Goal: Find specific page/section: Find specific page/section

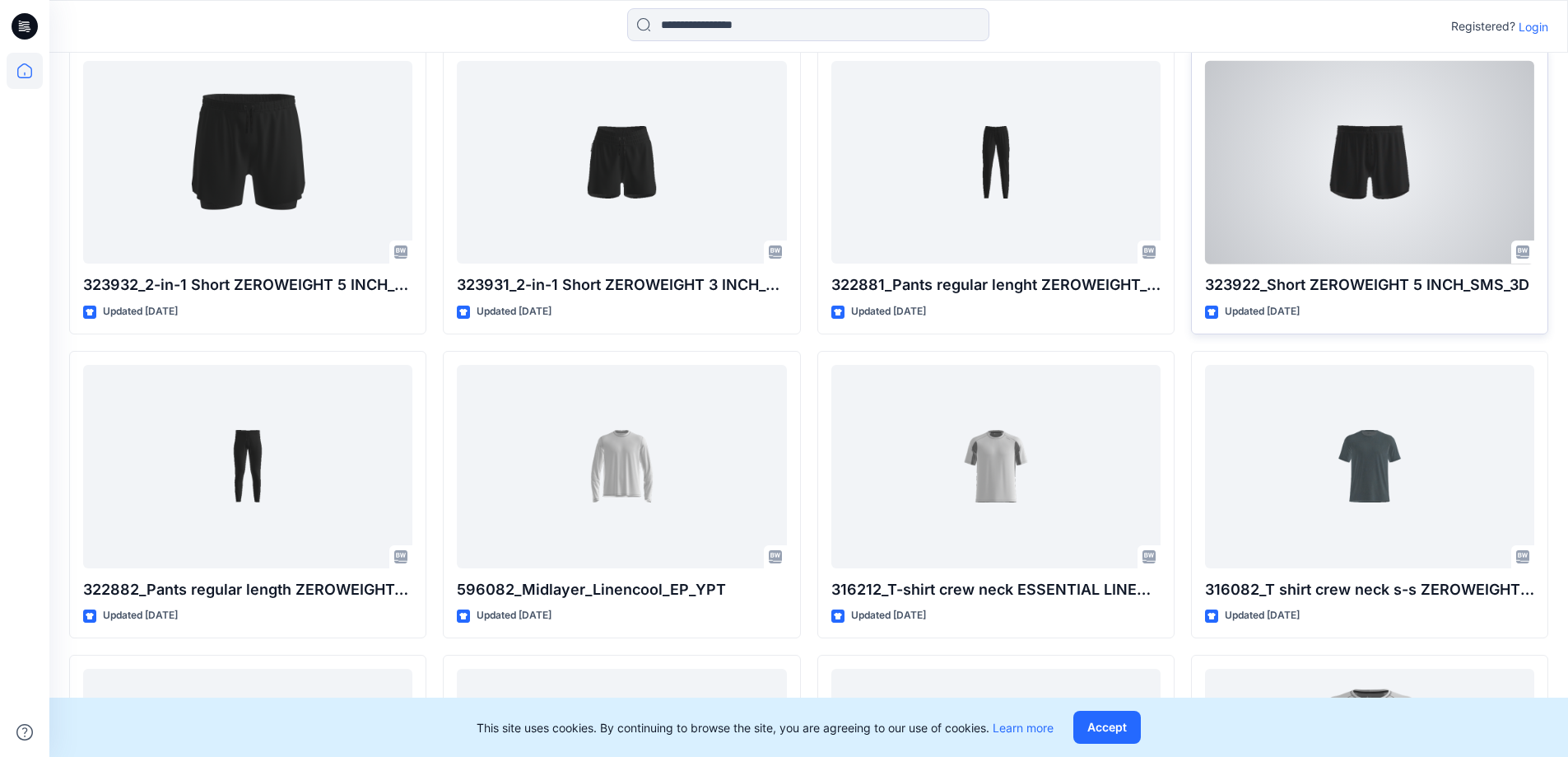
scroll to position [576, 0]
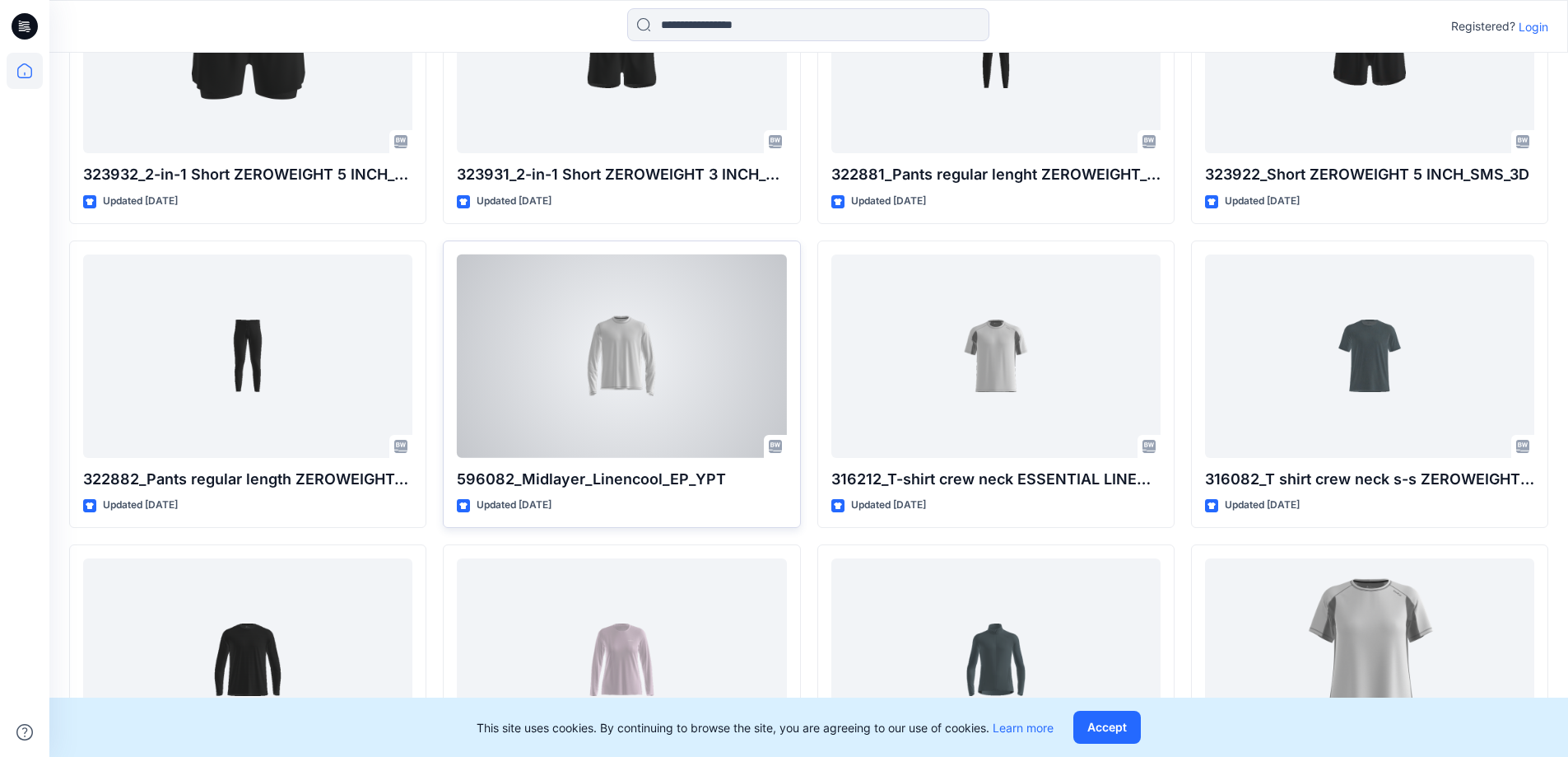
click at [679, 364] on div at bounding box center [621, 356] width 329 height 203
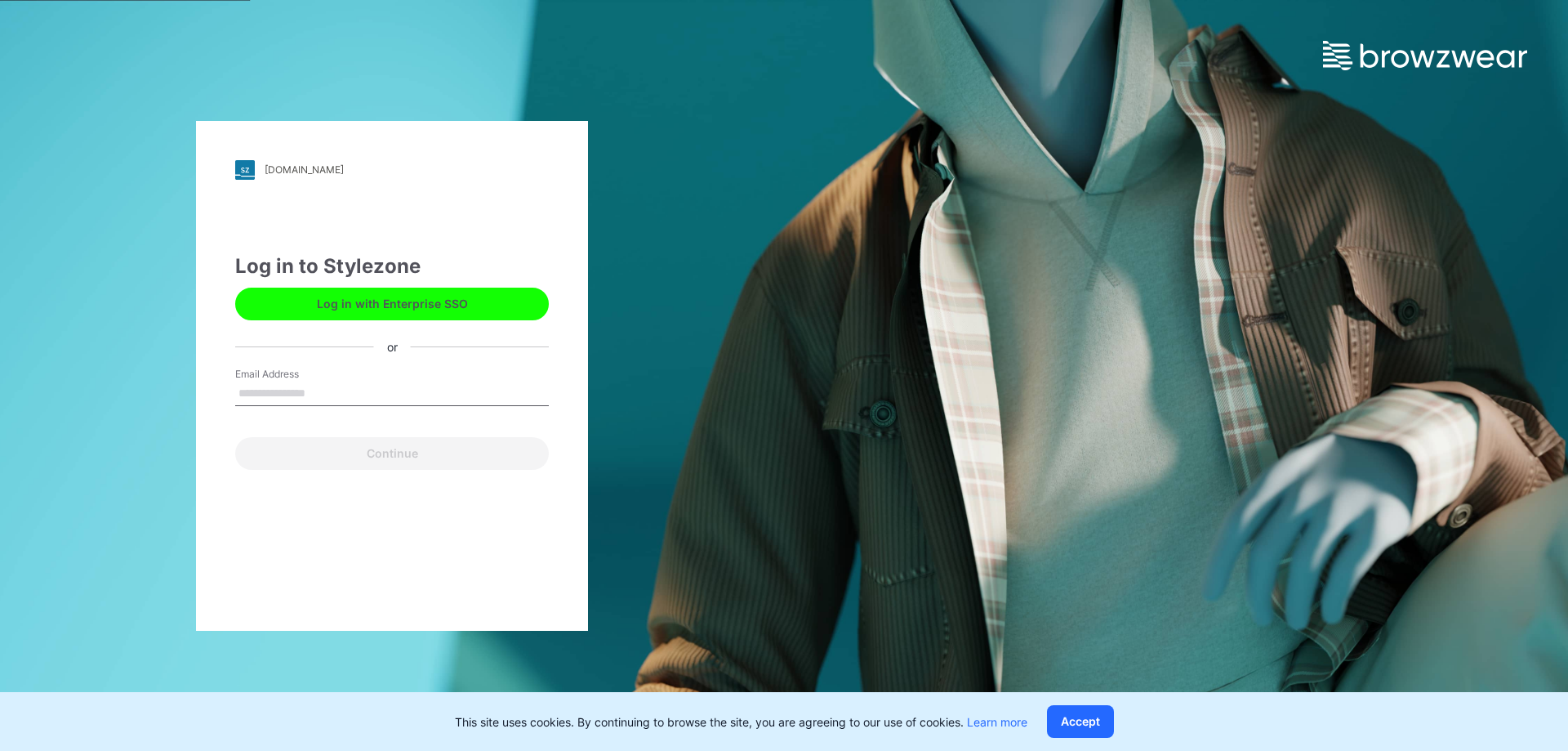
click at [309, 393] on input "Email Address" at bounding box center [392, 394] width 314 height 25
type input "**********"
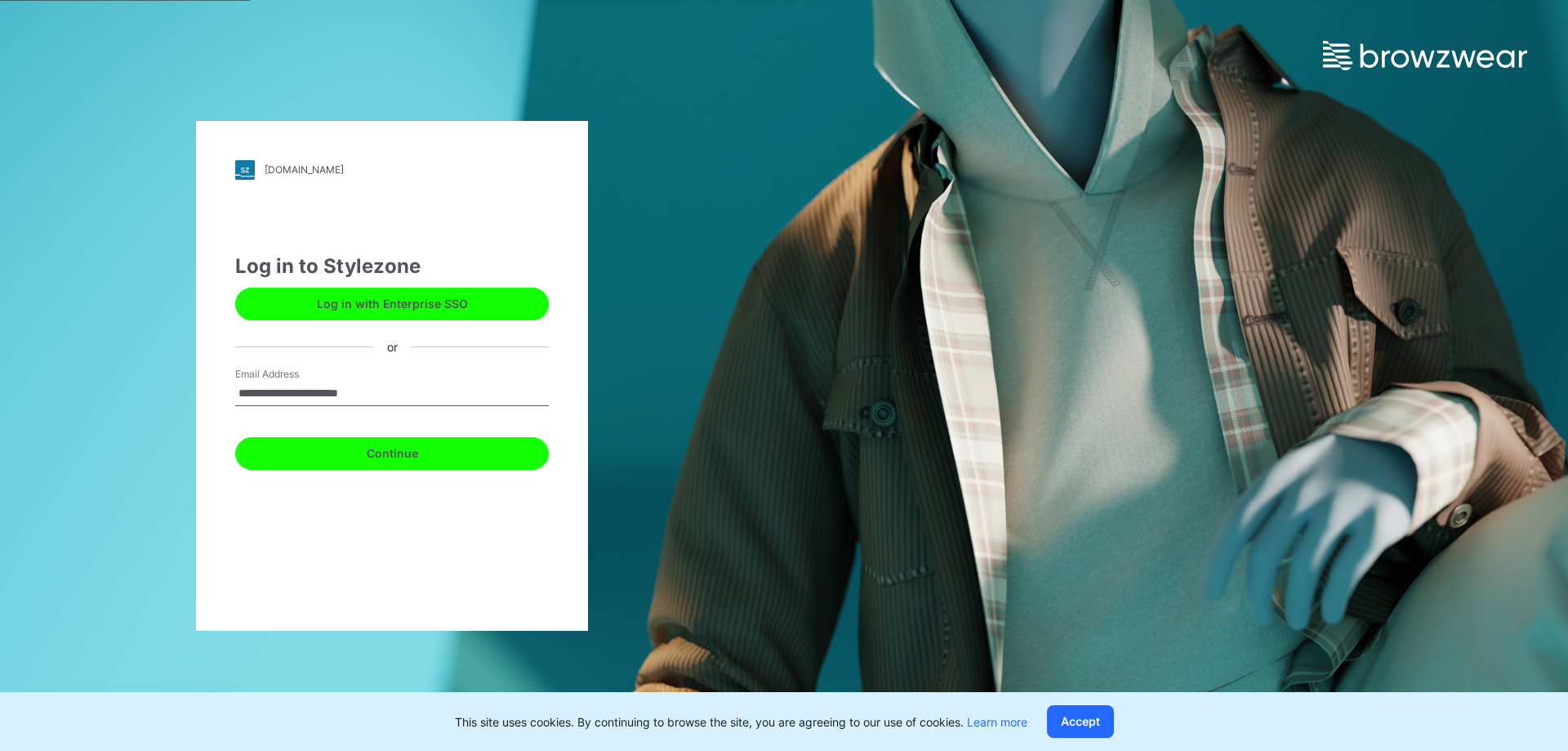
click at [406, 464] on button "Continue" at bounding box center [392, 453] width 314 height 33
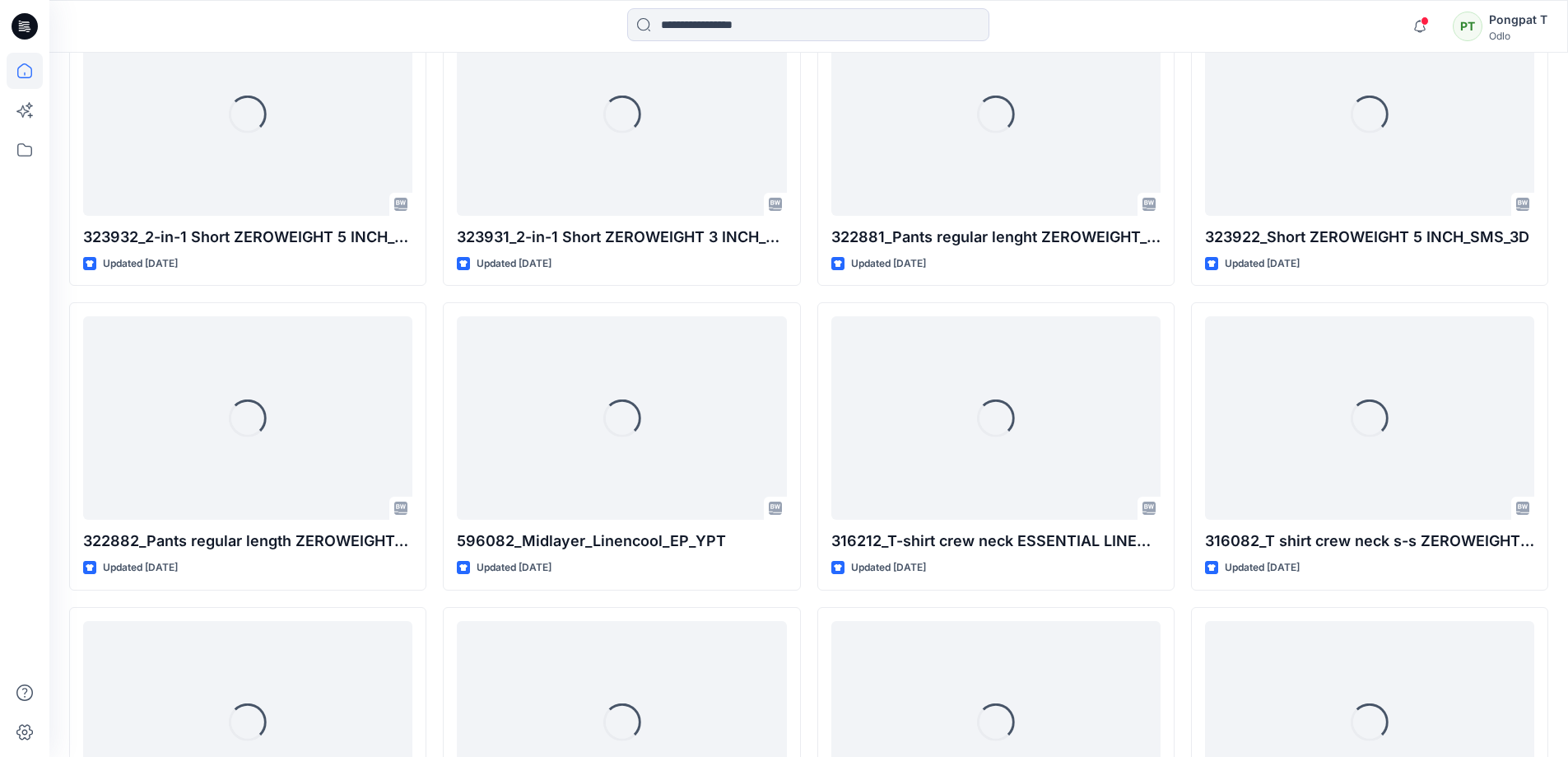
scroll to position [576, 0]
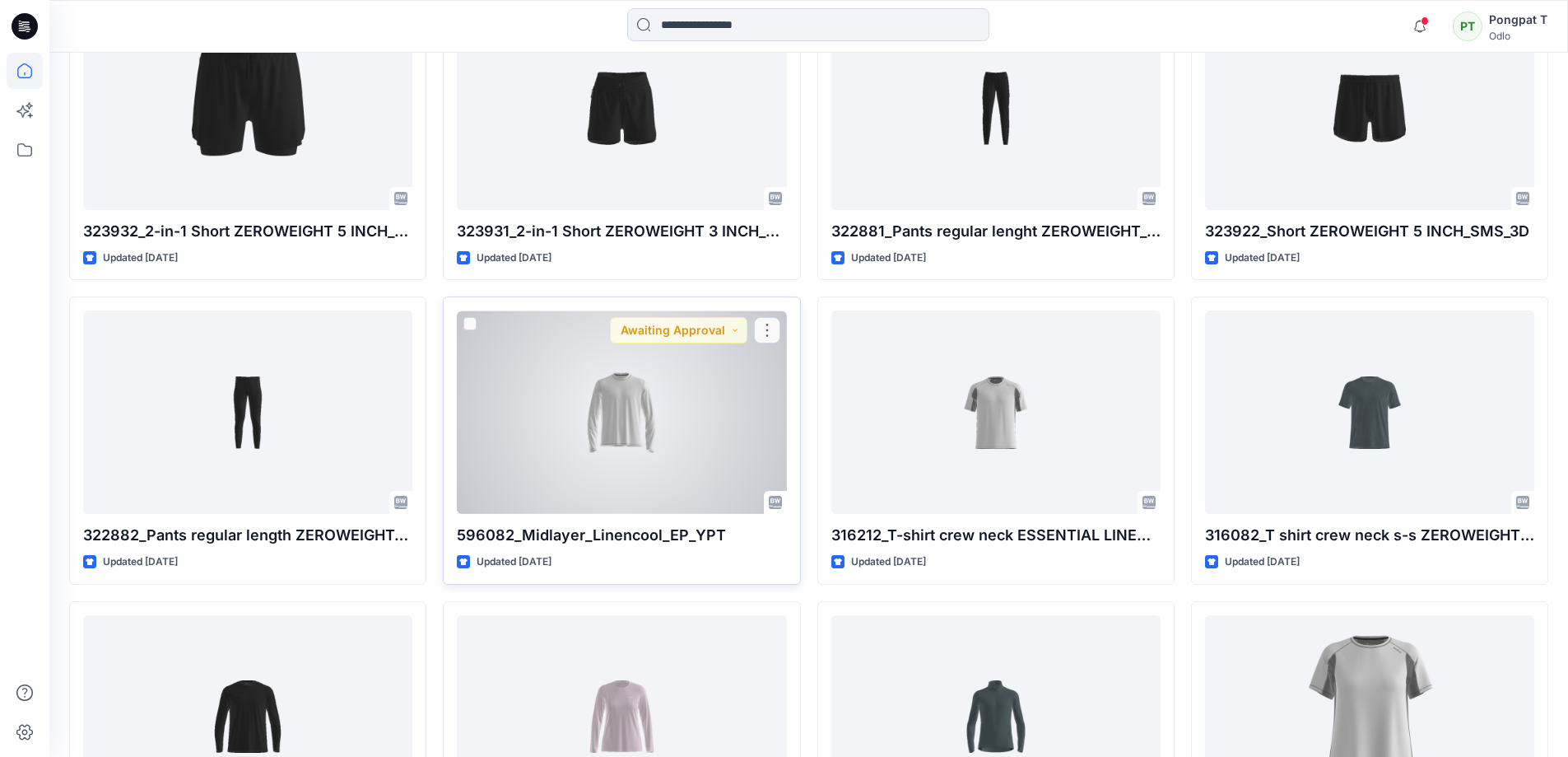
click at [553, 515] on div "596082_Midlayer_Linencool_EP_YPT Updated [DATE] Awaiting Approval" at bounding box center [621, 440] width 357 height 287
click at [558, 442] on div at bounding box center [621, 412] width 329 height 203
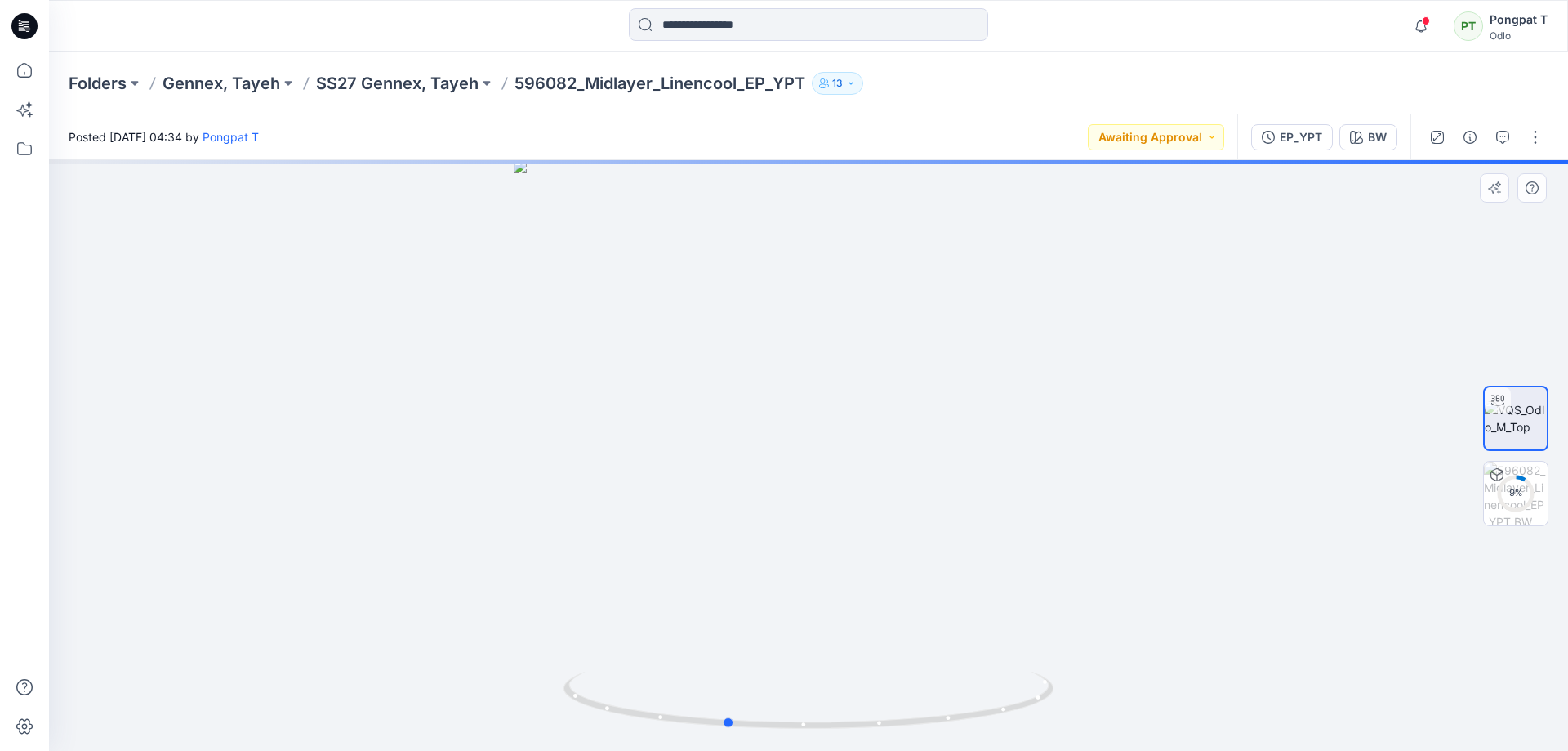
drag, startPoint x: 681, startPoint y: 646, endPoint x: 597, endPoint y: 653, distance: 84.3
click at [597, 653] on div at bounding box center [809, 455] width 1520 height 591
drag, startPoint x: 1126, startPoint y: 321, endPoint x: 972, endPoint y: 602, distance: 320.4
click at [976, 599] on img at bounding box center [687, 127] width 2390 height 1249
drag, startPoint x: 953, startPoint y: 704, endPoint x: 944, endPoint y: 714, distance: 13.5
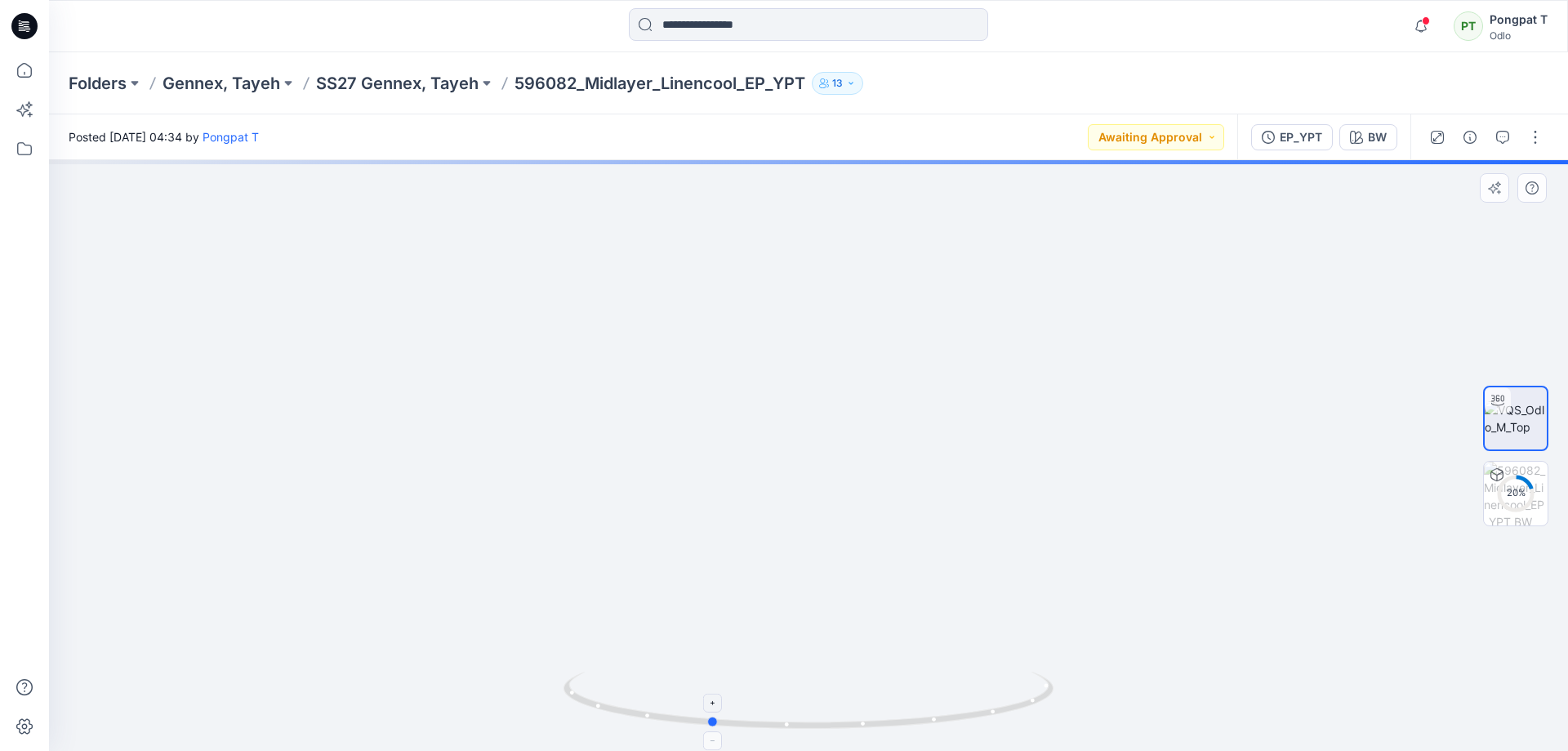
click at [944, 714] on icon at bounding box center [810, 703] width 494 height 61
drag, startPoint x: 861, startPoint y: 672, endPoint x: 1121, endPoint y: 659, distance: 260.3
click at [1121, 659] on div at bounding box center [809, 455] width 1520 height 591
drag, startPoint x: 990, startPoint y: 703, endPoint x: 805, endPoint y: 719, distance: 185.7
click at [805, 719] on icon at bounding box center [810, 703] width 494 height 61
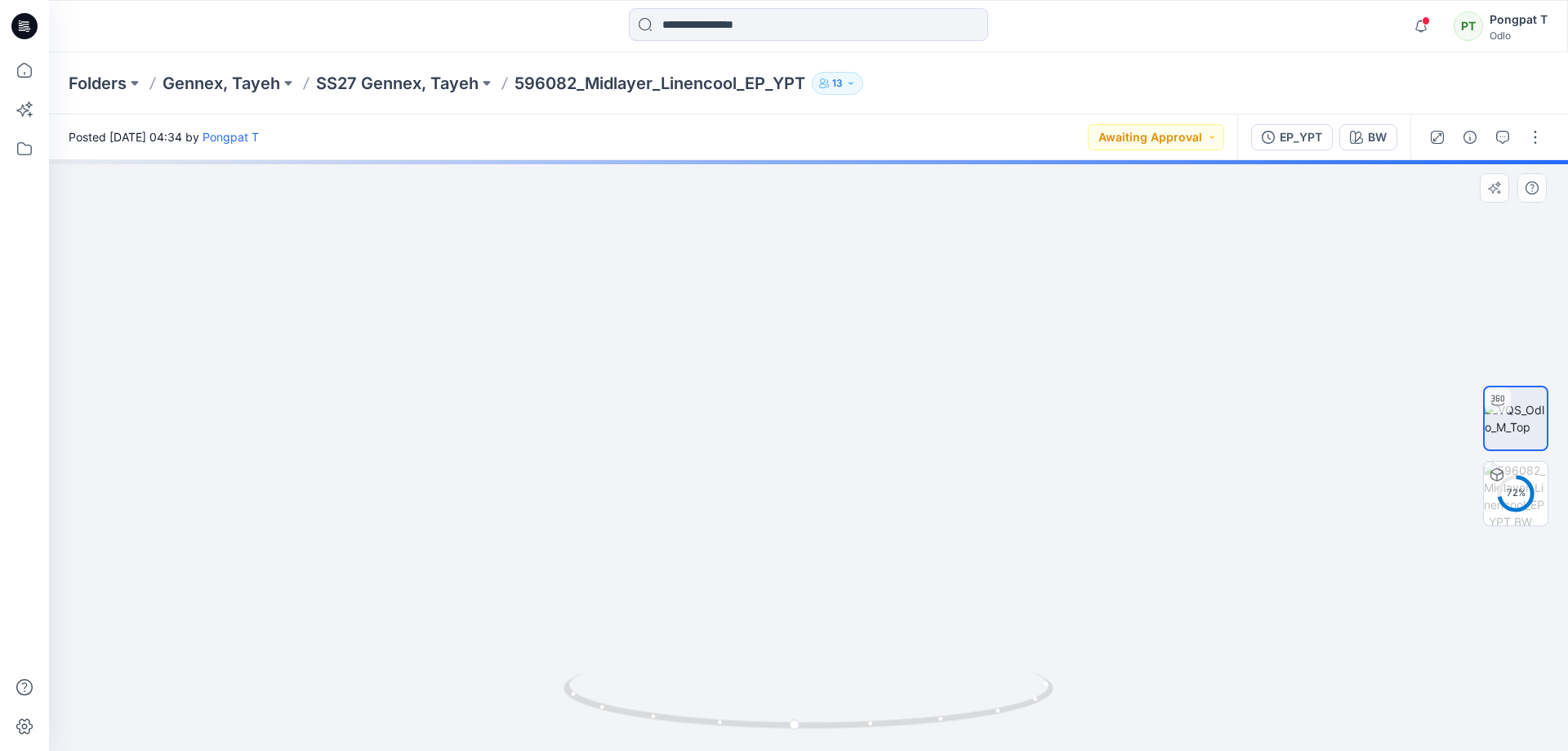
drag, startPoint x: 602, startPoint y: 298, endPoint x: 770, endPoint y: 610, distance: 354.4
click at [772, 731] on div at bounding box center [809, 455] width 1520 height 591
drag, startPoint x: 1101, startPoint y: 579, endPoint x: 740, endPoint y: 639, distance: 366.0
click at [741, 639] on img at bounding box center [808, 455] width 1490 height 591
drag, startPoint x: 803, startPoint y: 728, endPoint x: 876, endPoint y: 710, distance: 75.2
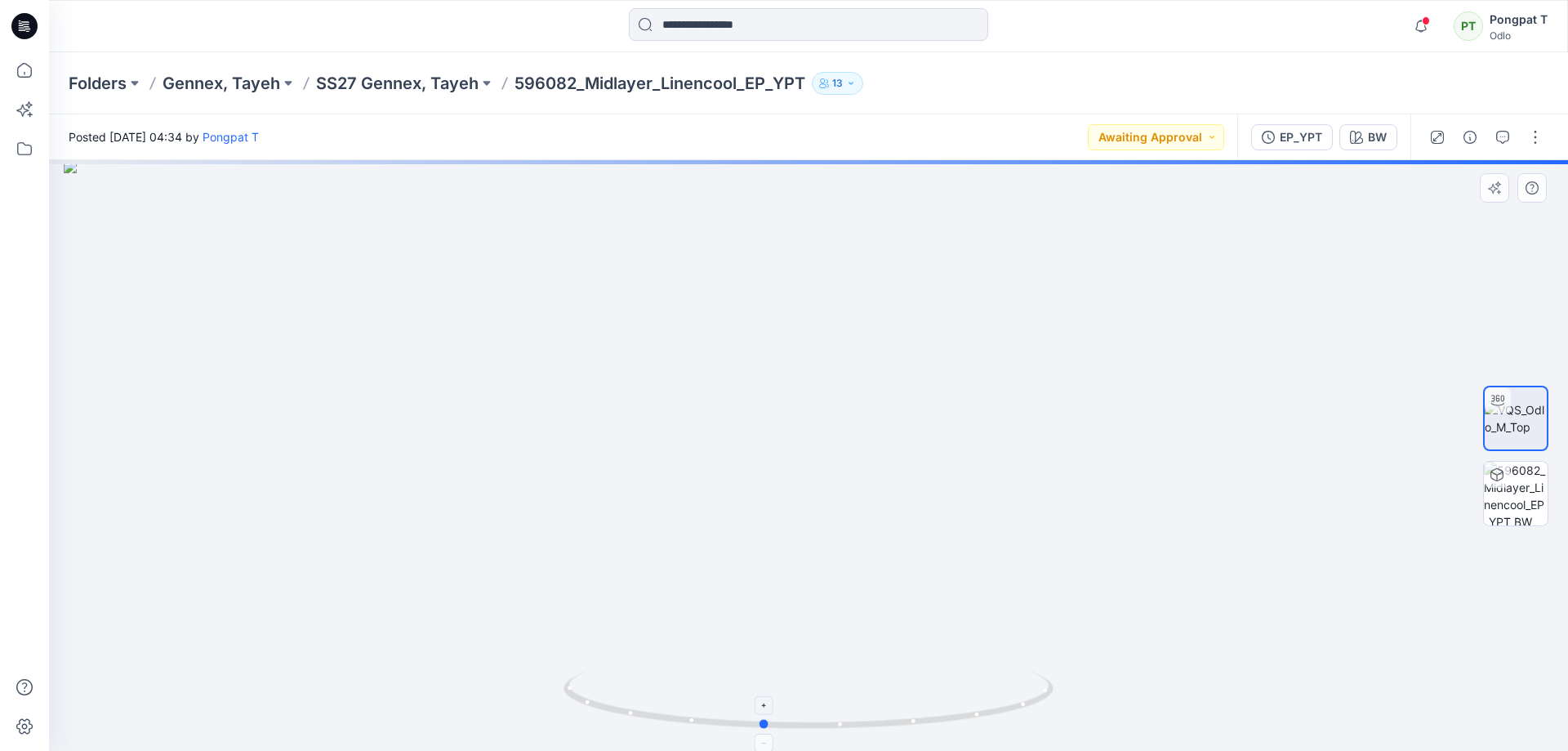
click at [876, 710] on icon at bounding box center [810, 703] width 494 height 61
drag, startPoint x: 971, startPoint y: 579, endPoint x: 993, endPoint y: 326, distance: 254.0
click at [993, 348] on img at bounding box center [808, 455] width 1490 height 591
drag, startPoint x: 986, startPoint y: 534, endPoint x: 972, endPoint y: 393, distance: 141.7
click at [972, 393] on img at bounding box center [808, 268] width 1490 height 963
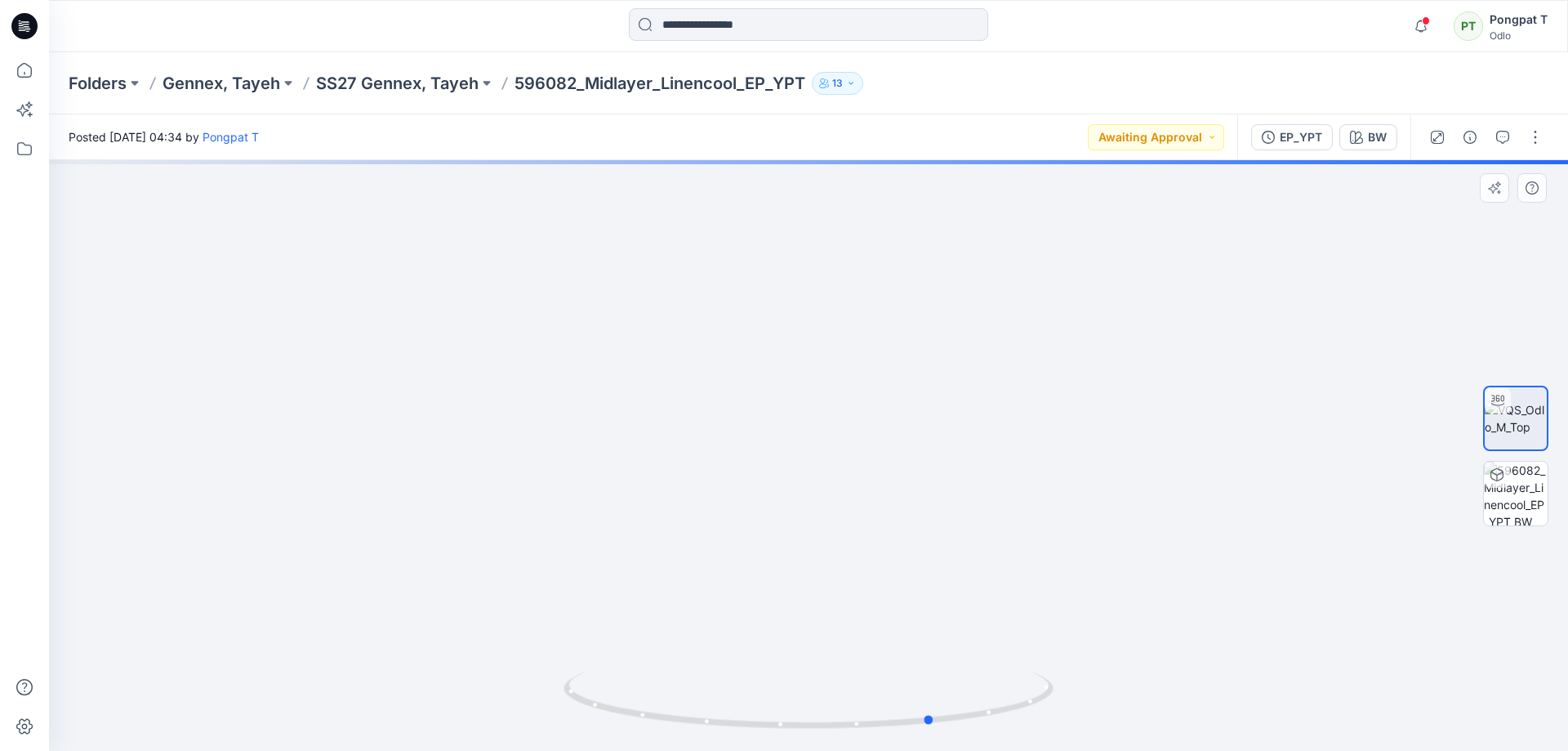
drag, startPoint x: 994, startPoint y: 715, endPoint x: 1159, endPoint y: 696, distance: 166.1
click at [1159, 696] on div at bounding box center [809, 455] width 1520 height 591
click at [1524, 490] on img at bounding box center [1516, 493] width 63 height 63
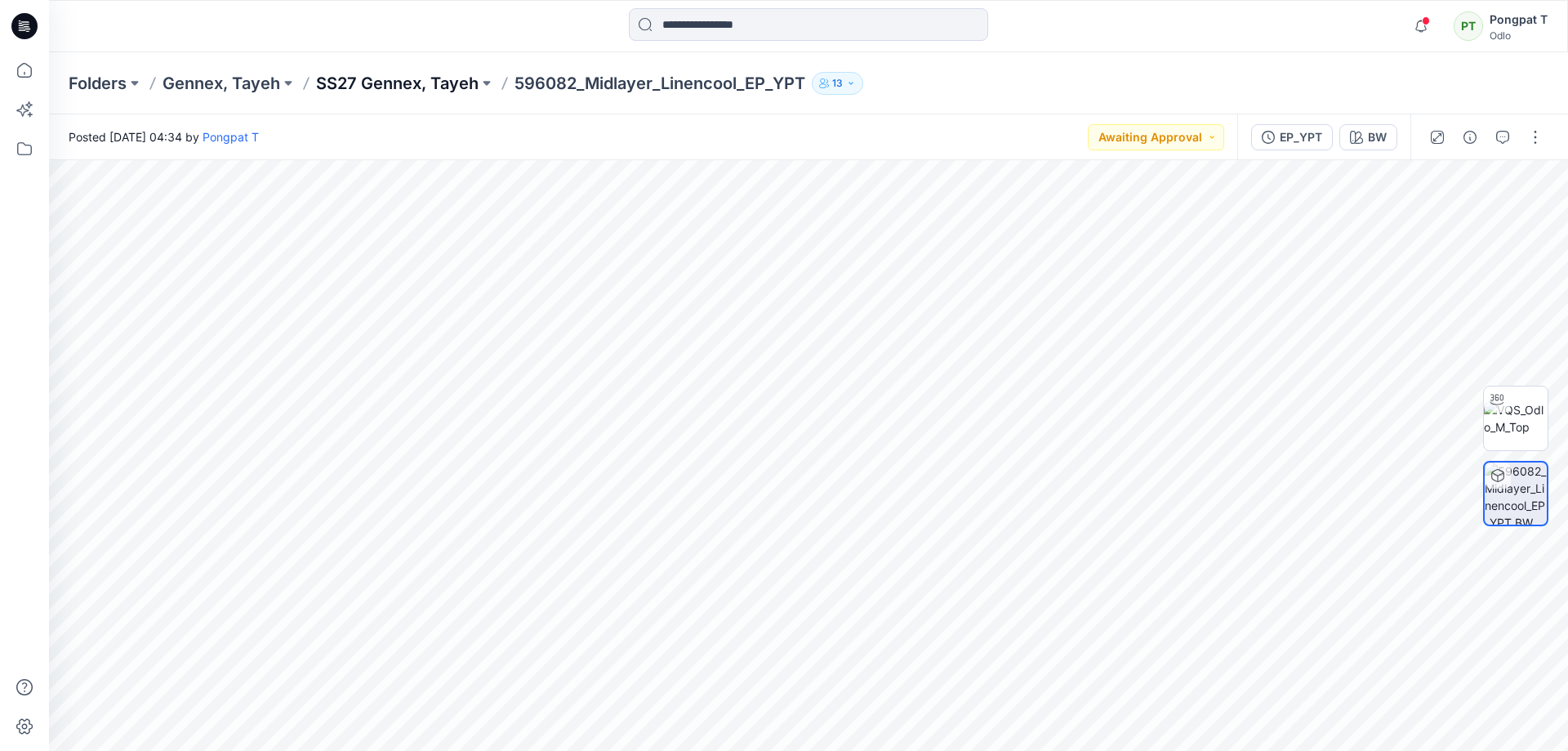
click at [411, 88] on p "SS27 Gennex, Tayeh" at bounding box center [398, 83] width 162 height 23
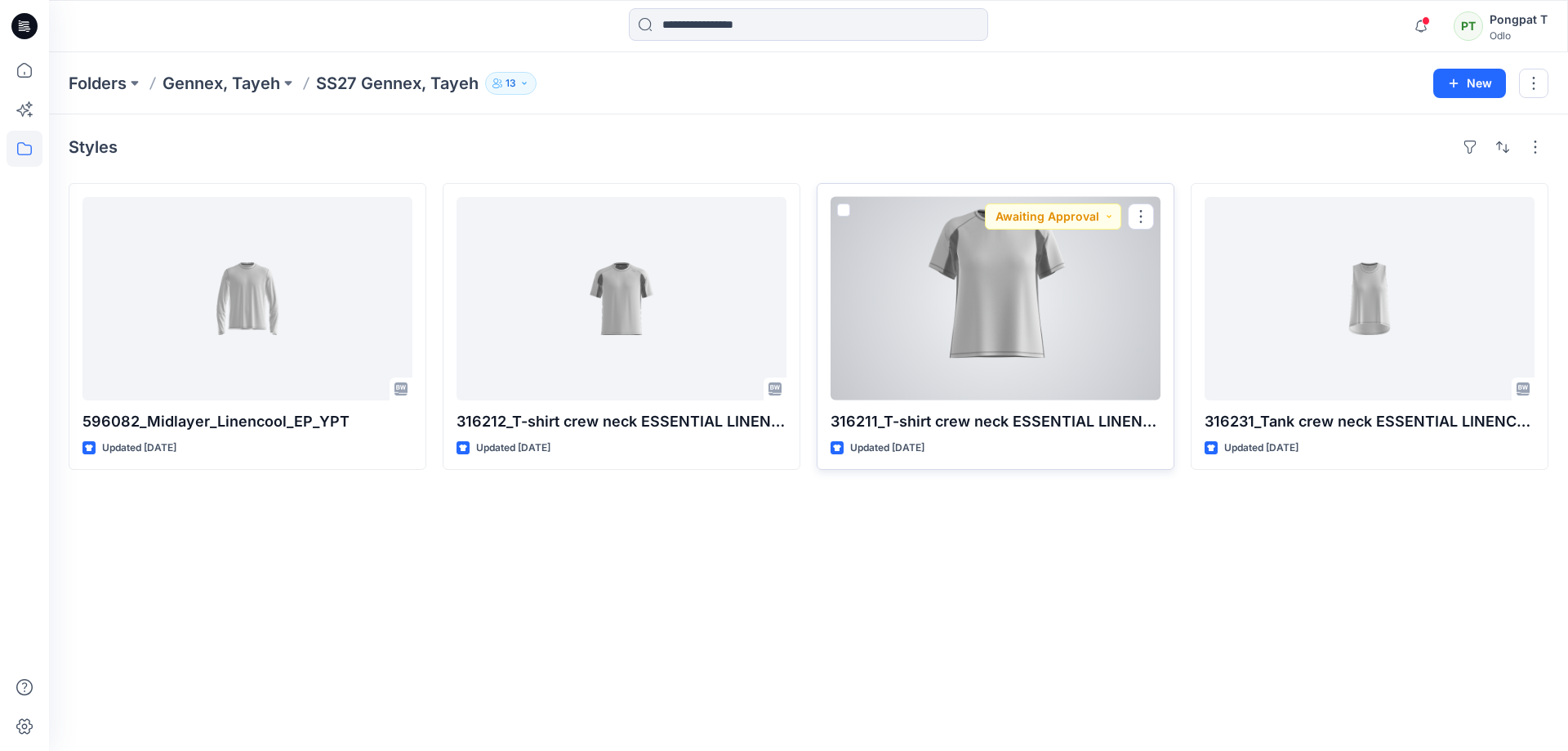
click at [1002, 299] on div at bounding box center [996, 299] width 330 height 204
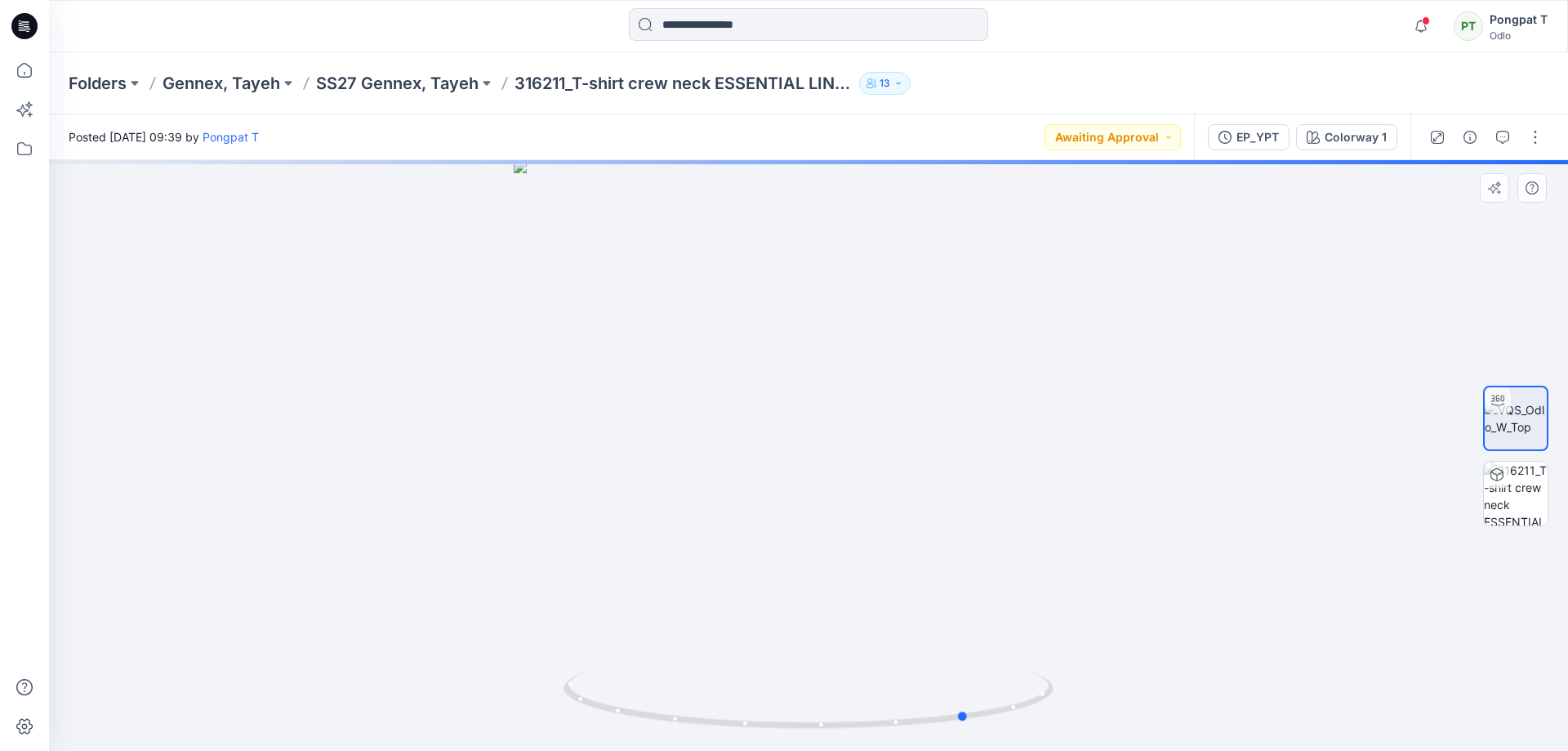
drag, startPoint x: 975, startPoint y: 474, endPoint x: 726, endPoint y: 527, distance: 254.6
click at [685, 524] on div at bounding box center [809, 455] width 1520 height 591
drag, startPoint x: 799, startPoint y: 541, endPoint x: 1165, endPoint y: 549, distance: 366.1
click at [1165, 549] on div at bounding box center [809, 455] width 1520 height 591
click at [1519, 493] on img at bounding box center [1516, 493] width 63 height 63
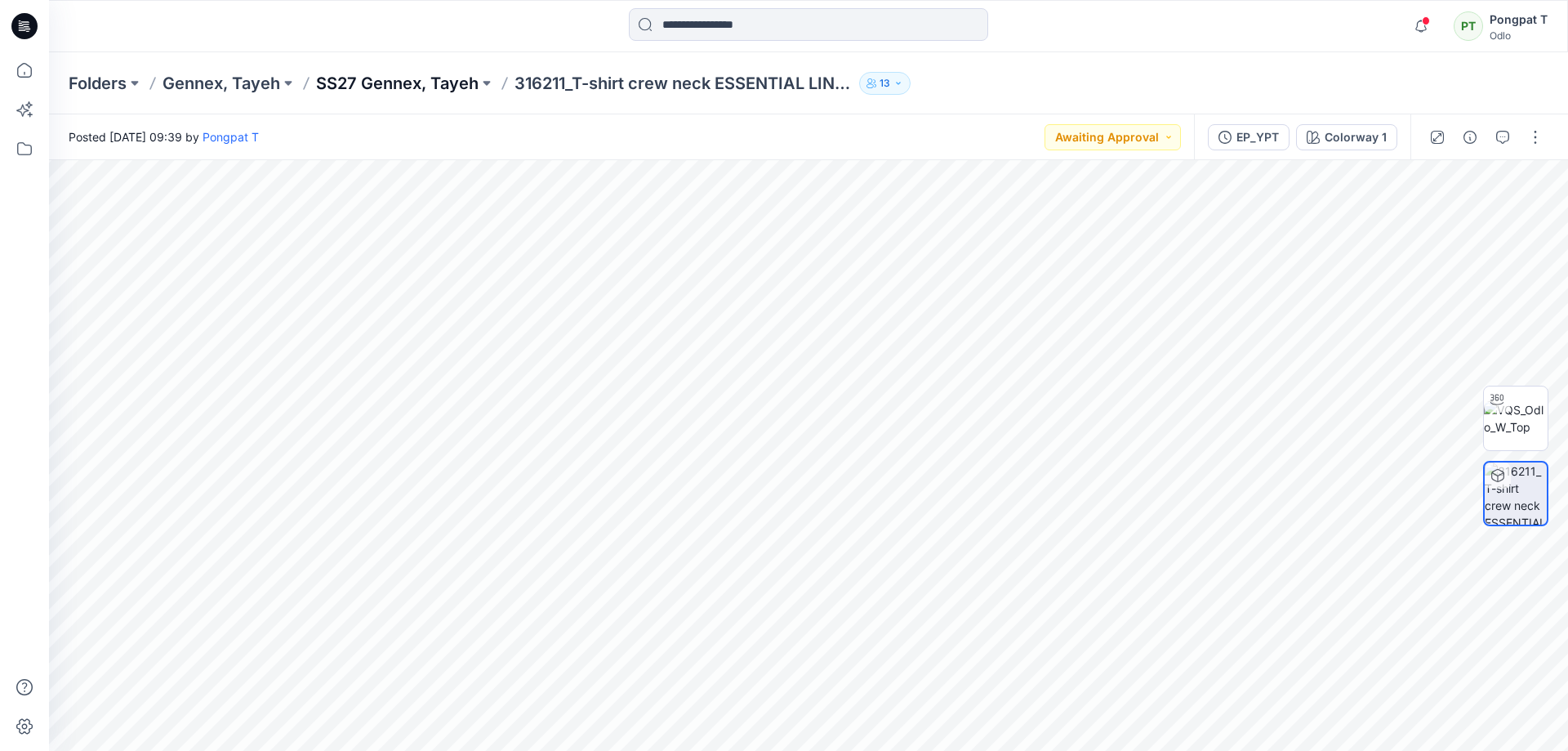
click at [371, 76] on p "SS27 Gennex, Tayeh" at bounding box center [398, 83] width 162 height 23
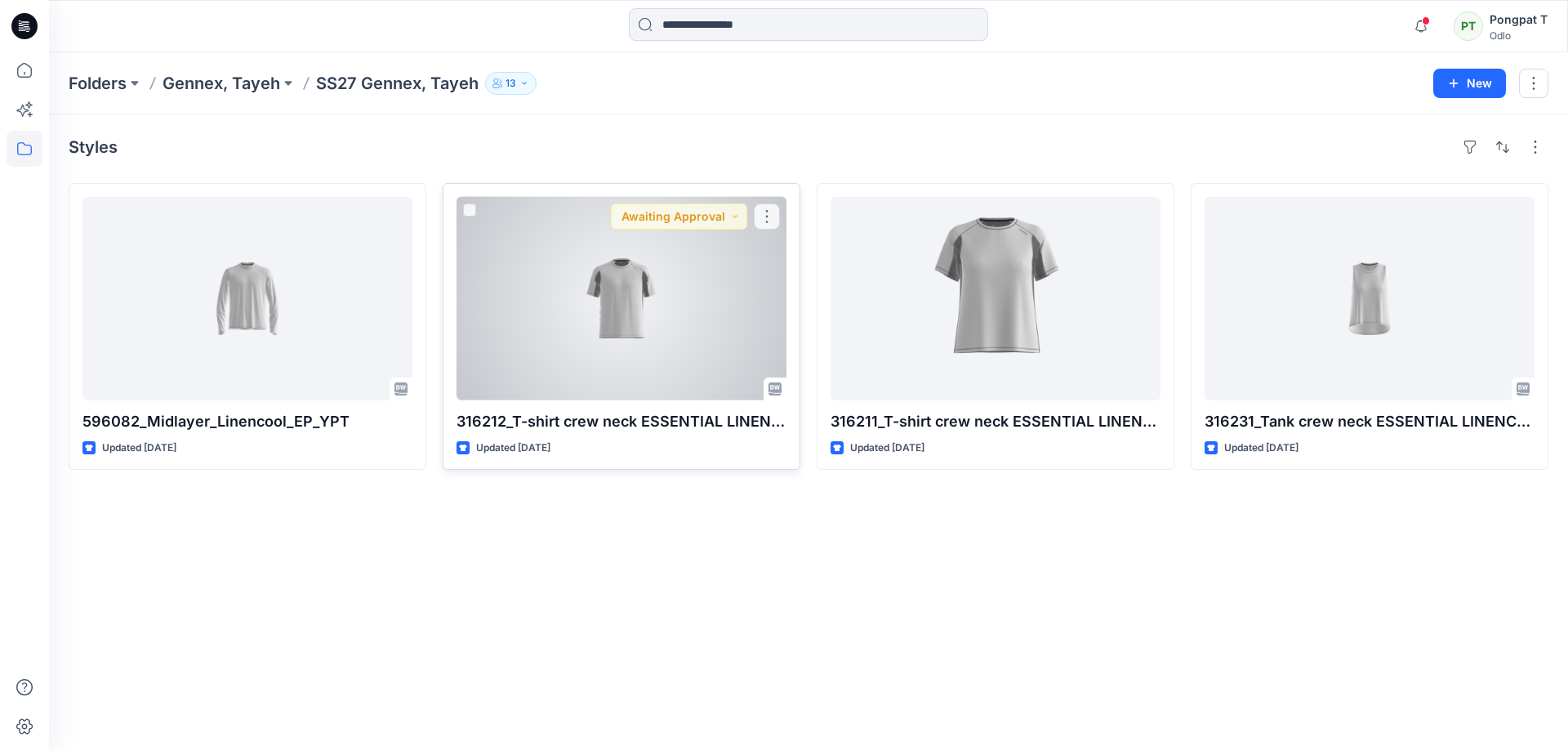
click at [582, 330] on div at bounding box center [622, 299] width 330 height 204
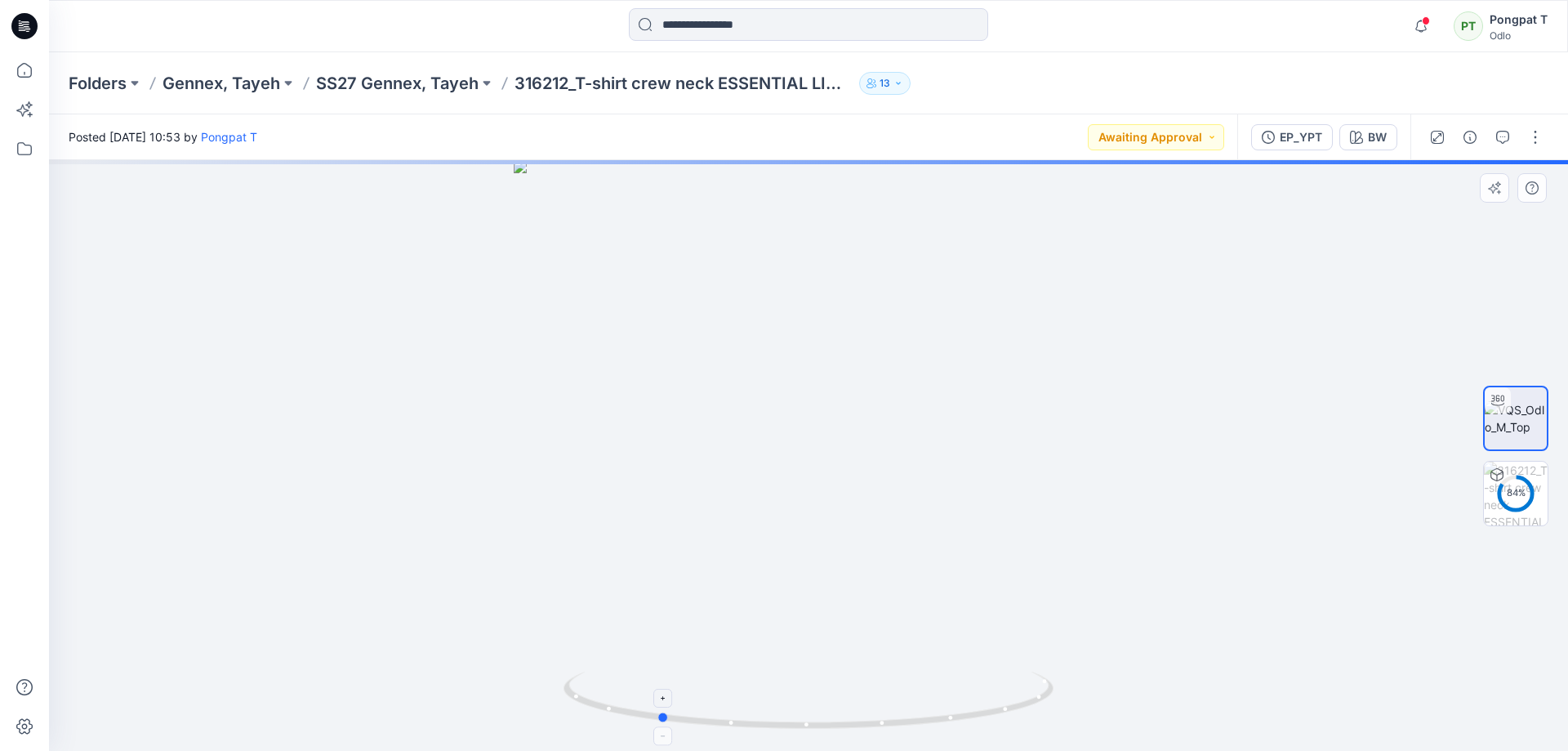
drag, startPoint x: 927, startPoint y: 643, endPoint x: 777, endPoint y: 681, distance: 154.7
click at [777, 681] on div at bounding box center [809, 455] width 1520 height 591
drag, startPoint x: 938, startPoint y: 464, endPoint x: 959, endPoint y: 675, distance: 212.0
click at [959, 677] on div at bounding box center [809, 455] width 1520 height 591
drag, startPoint x: 927, startPoint y: 548, endPoint x: 947, endPoint y: 719, distance: 172.2
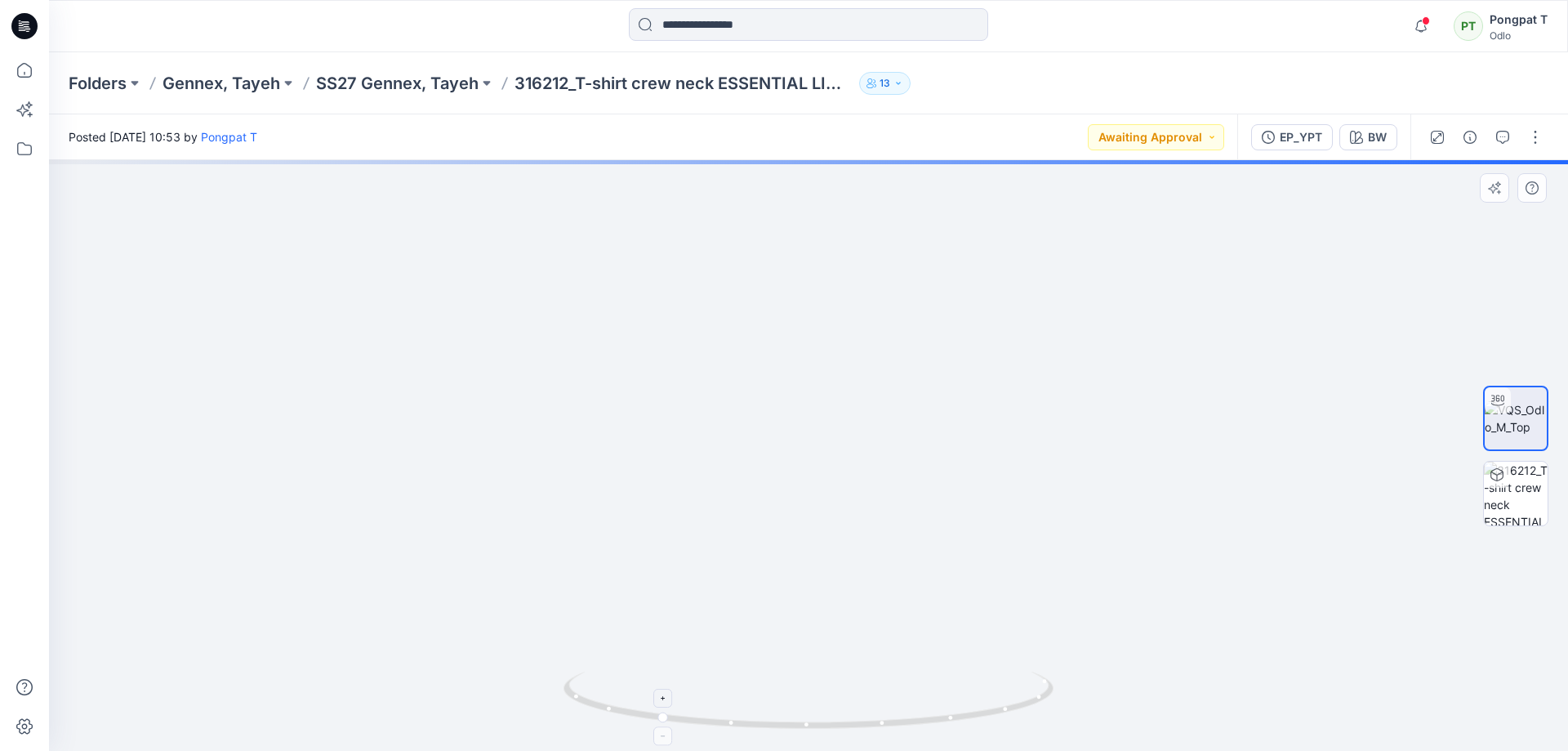
click at [945, 714] on div at bounding box center [809, 455] width 1520 height 591
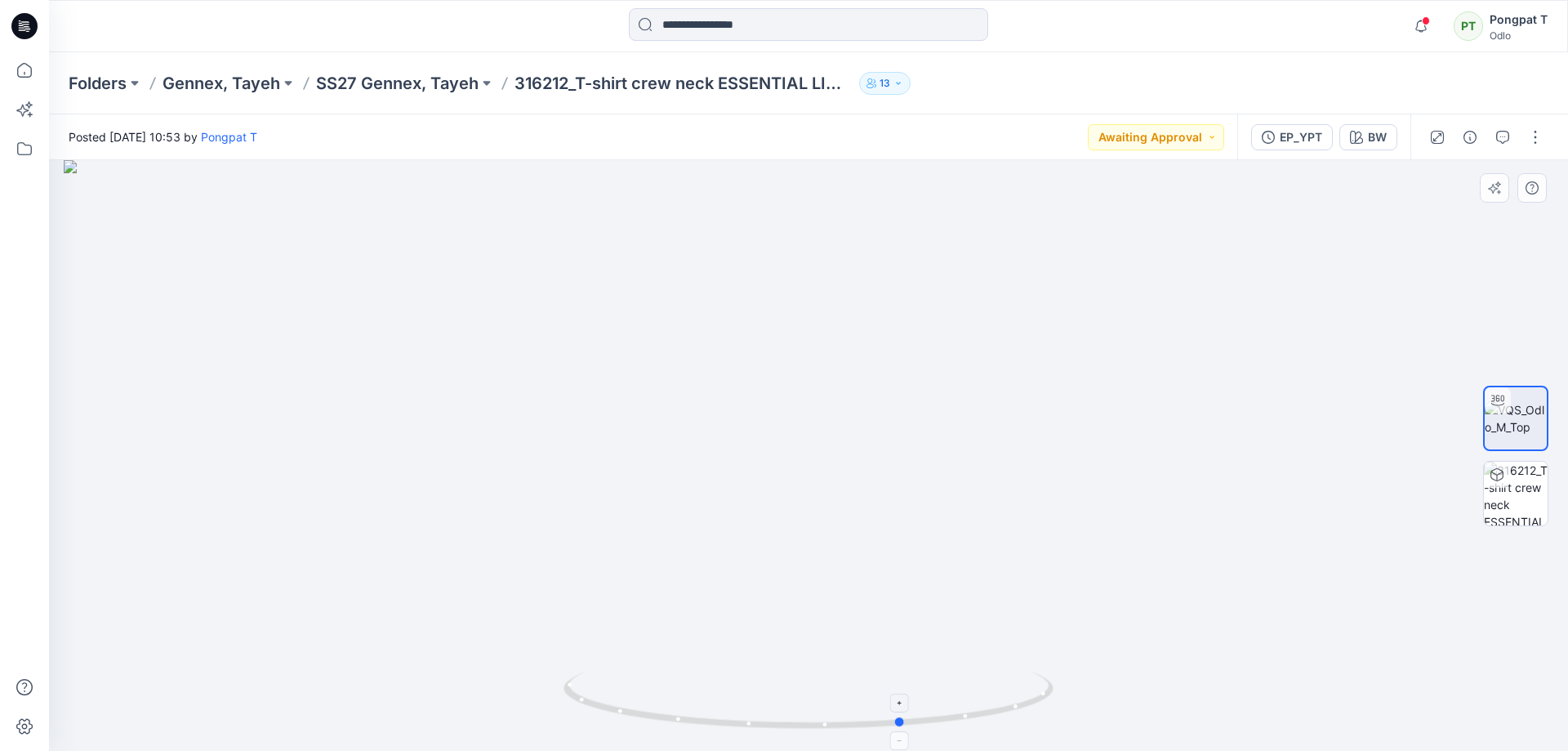
drag, startPoint x: 992, startPoint y: 709, endPoint x: 753, endPoint y: 729, distance: 239.8
click at [753, 729] on icon at bounding box center [810, 703] width 494 height 61
drag, startPoint x: 857, startPoint y: 728, endPoint x: 1209, endPoint y: 700, distance: 353.1
click at [1209, 700] on div at bounding box center [809, 455] width 1520 height 591
drag, startPoint x: 749, startPoint y: 727, endPoint x: 893, endPoint y: 726, distance: 144.0
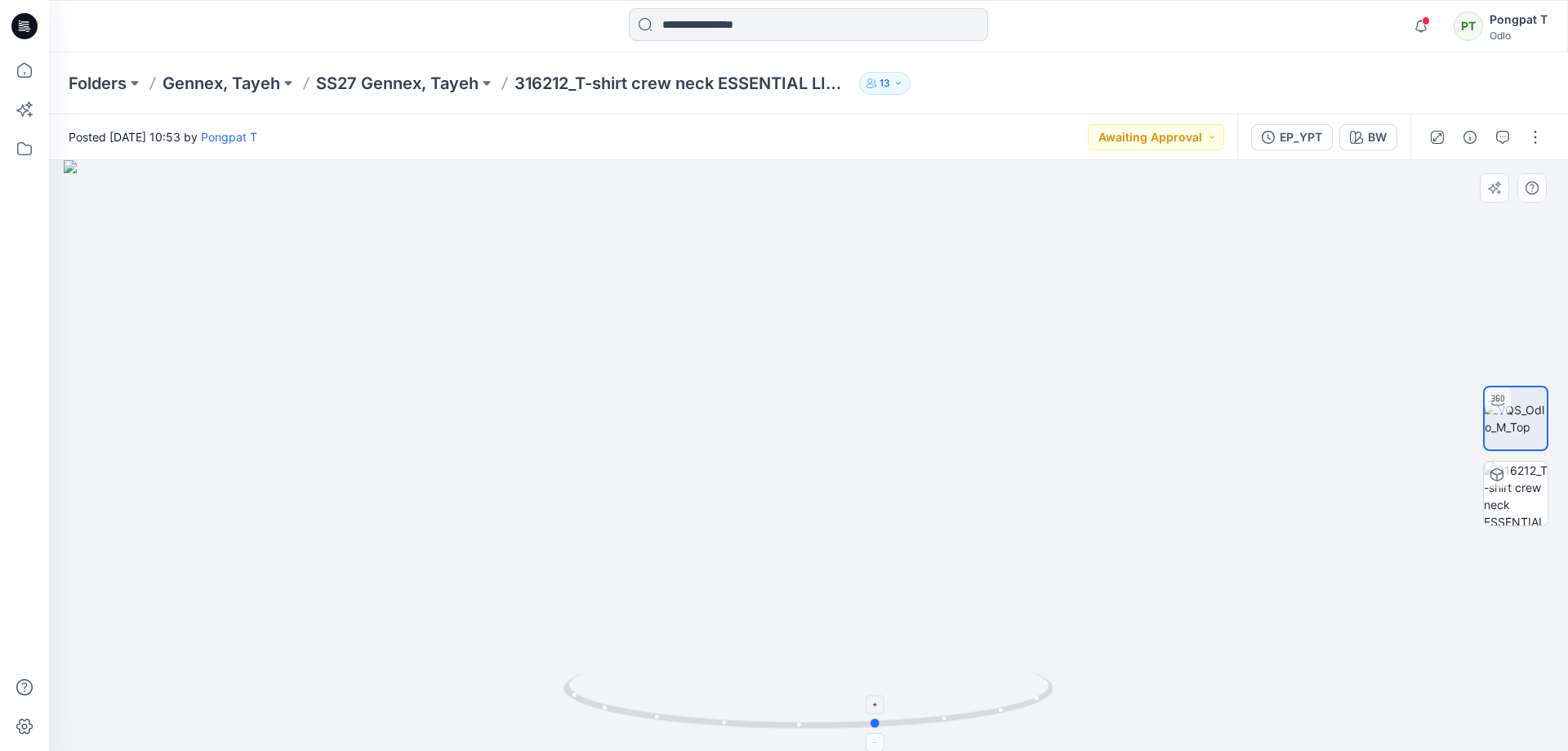
click at [893, 726] on icon at bounding box center [810, 703] width 494 height 61
click at [1537, 482] on img at bounding box center [1516, 493] width 63 height 63
